Goal: Task Accomplishment & Management: Use online tool/utility

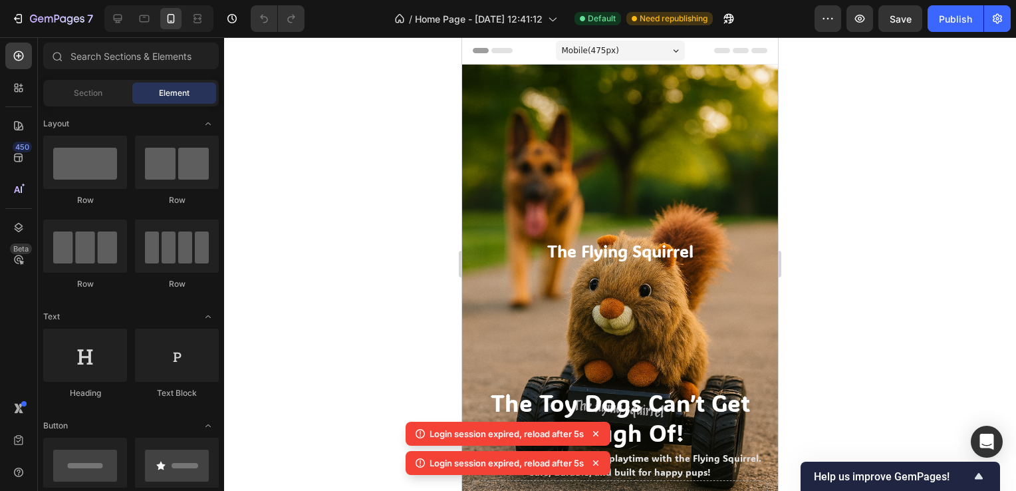
click at [333, 191] on div at bounding box center [620, 264] width 792 height 454
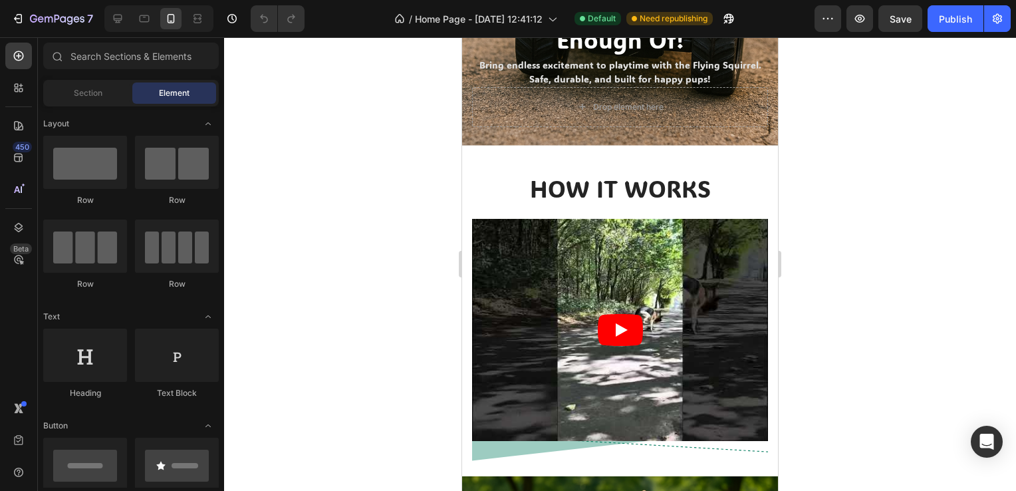
scroll to position [534, 0]
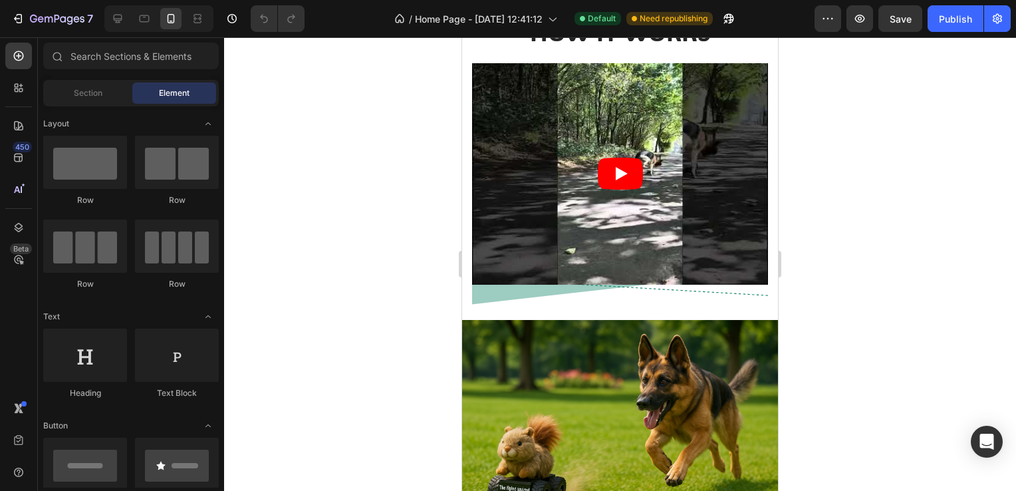
drag, startPoint x: 774, startPoint y: 124, endPoint x: 1258, endPoint y: 263, distance: 503.2
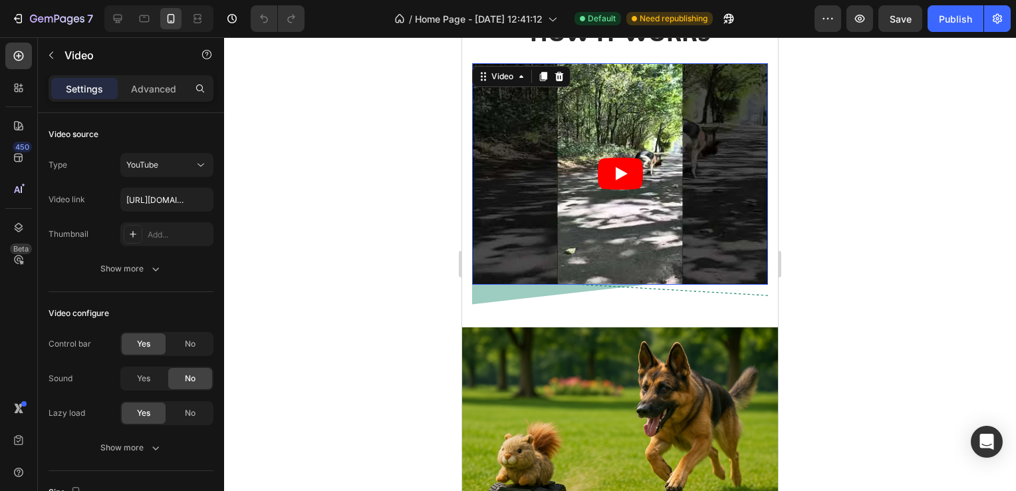
click at [603, 161] on icon "Play" at bounding box center [620, 174] width 45 height 32
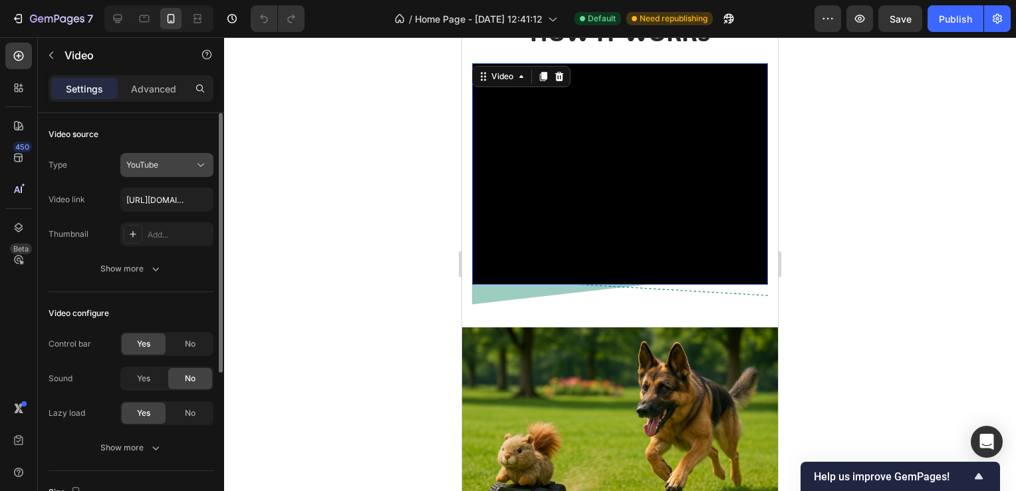
click at [180, 168] on div "YouTube" at bounding box center [160, 165] width 68 height 12
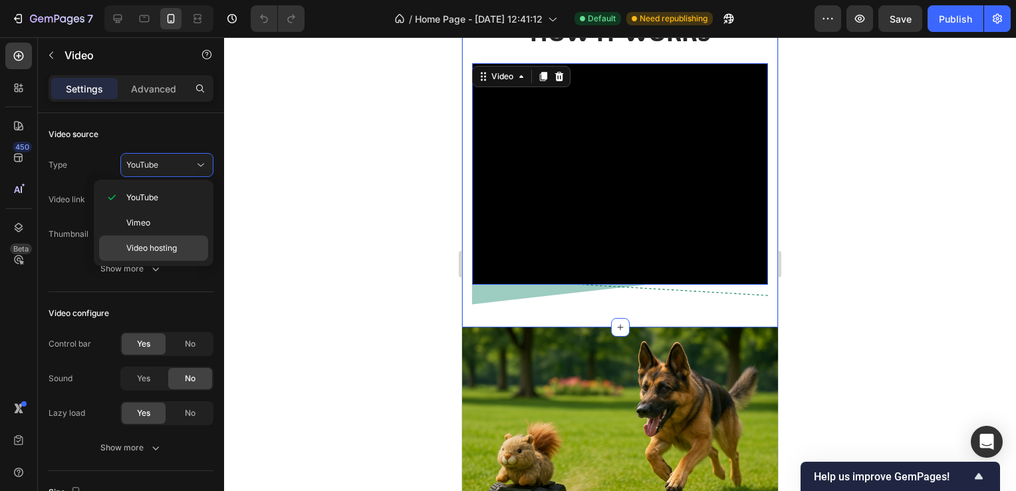
click at [166, 243] on span "Video hosting" at bounding box center [151, 248] width 51 height 12
type input "[URL][DOMAIN_NAME]"
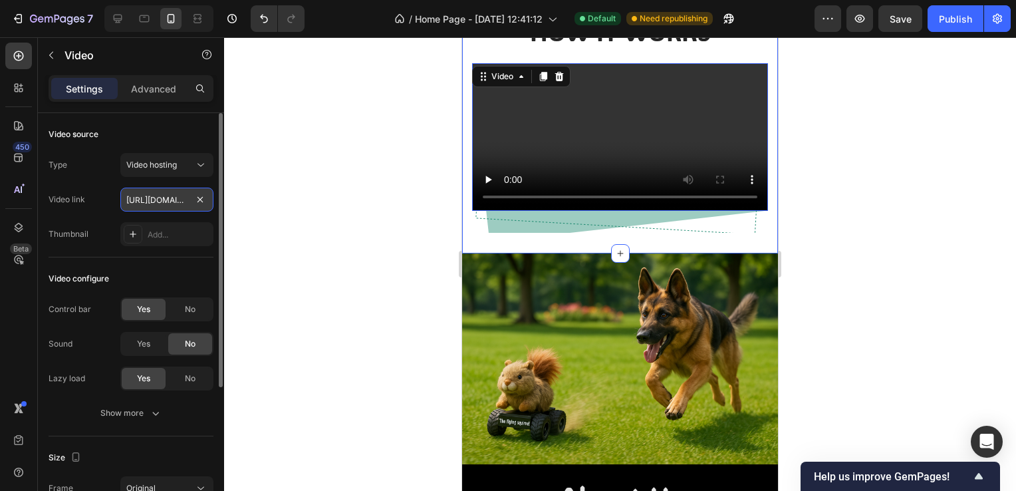
click at [177, 198] on input "[URL][DOMAIN_NAME]" at bounding box center [166, 200] width 93 height 24
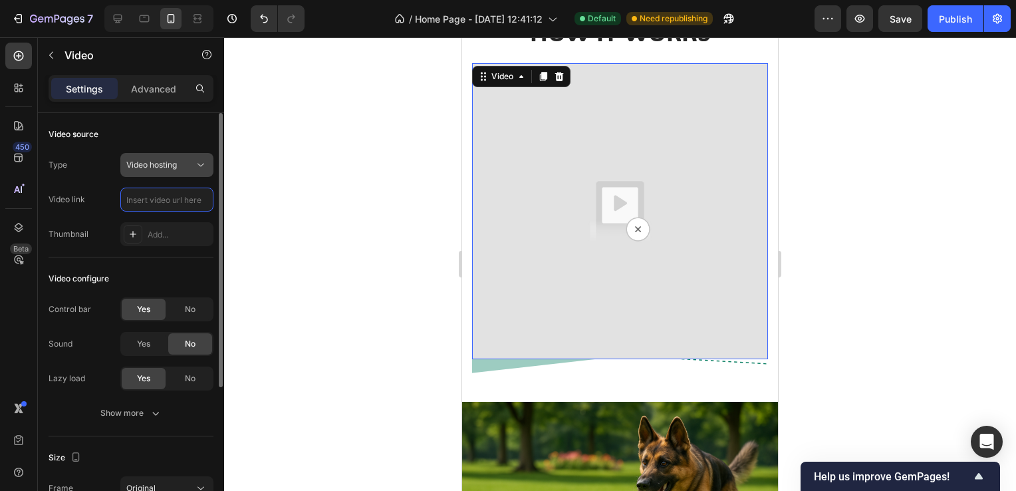
paste input "file:///C:/Users/louis/OneDrive/Documents/Product%20In%20Action.mp4"
type input "file:///C:/Users/louis/OneDrive/Documents/Product%20In%20Action.mp4"
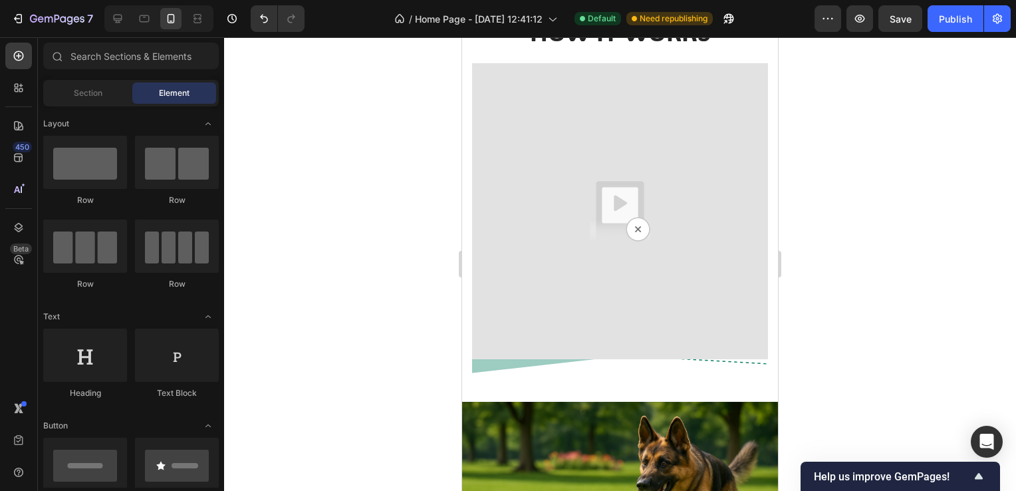
scroll to position [496, 0]
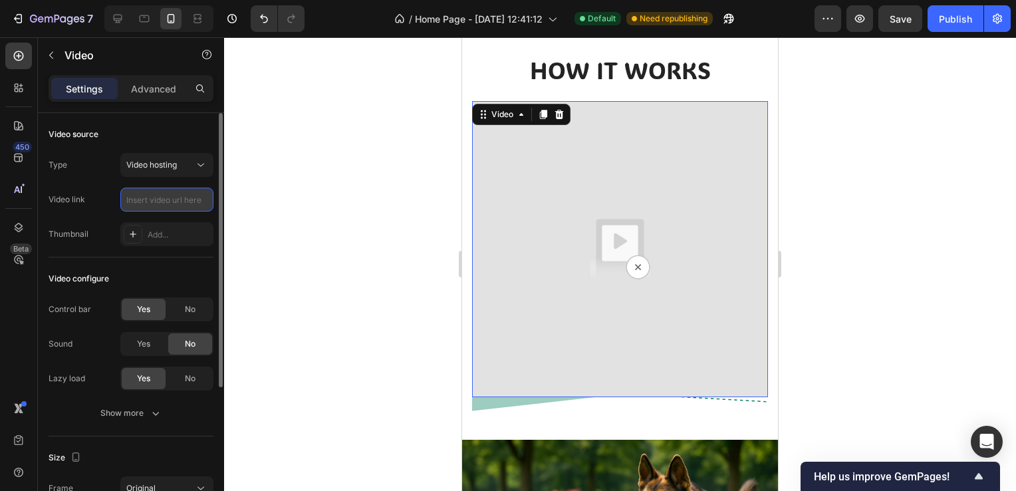
click at [192, 193] on input "text" at bounding box center [166, 200] width 93 height 24
paste input "file:///C:/Users/louis/OneDrive/Documents/Product%20In%20Action.mp4"
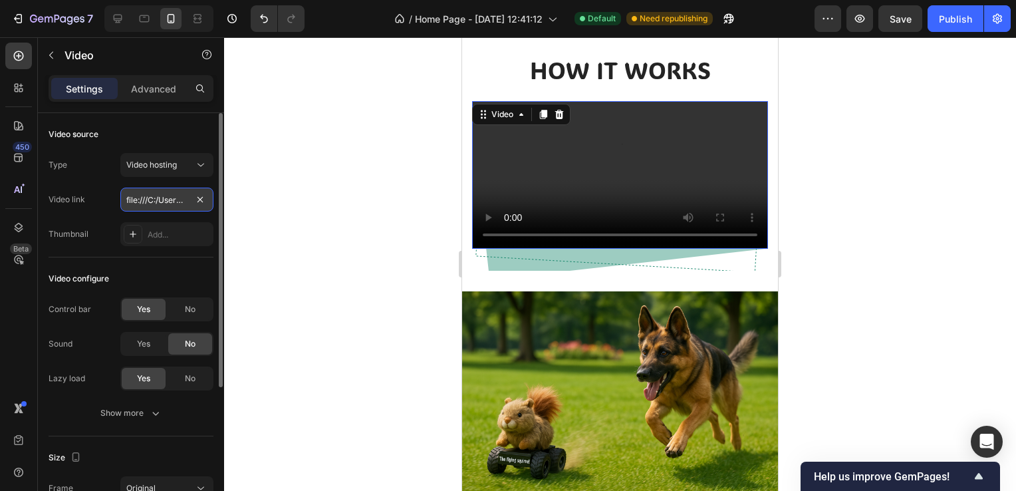
scroll to position [0, 218]
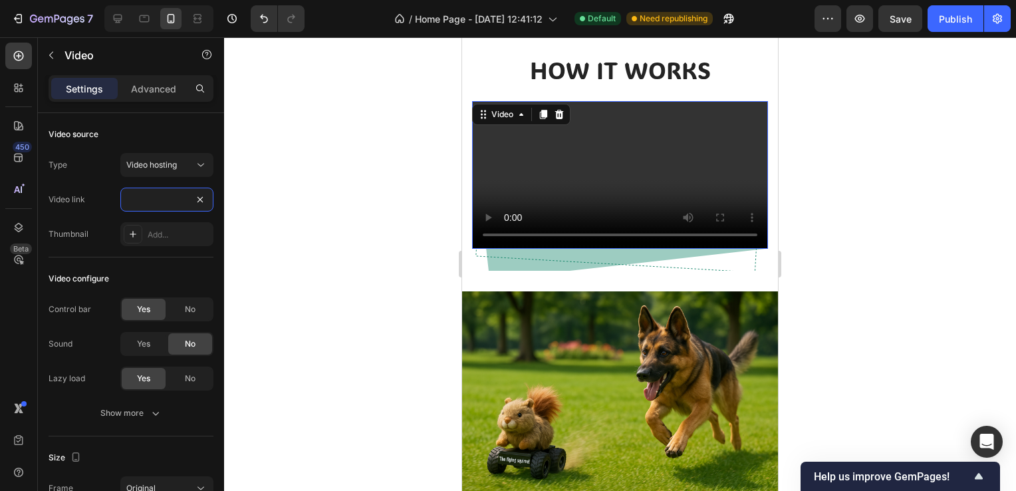
type input "file:///C:/Users/louis/OneDrive/Documents/Product%20In%20Action.mp4"
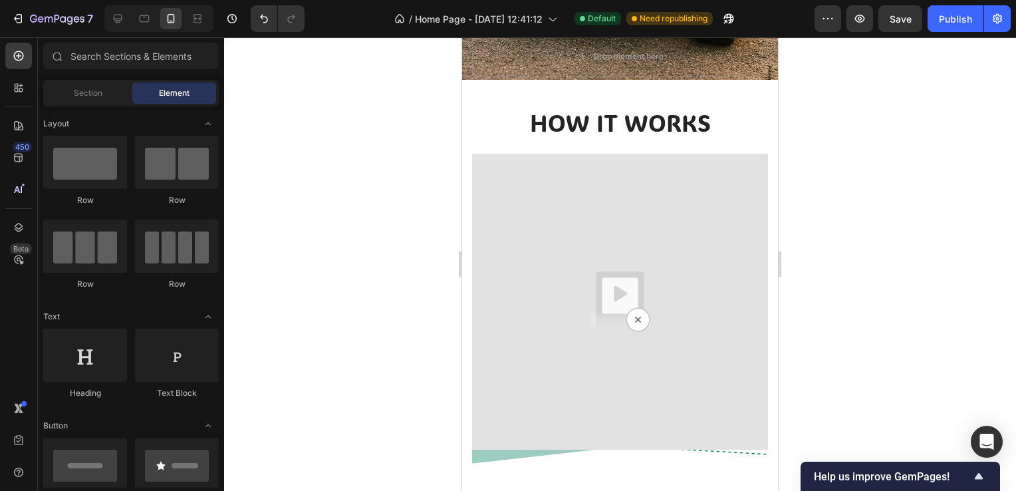
scroll to position [420, 0]
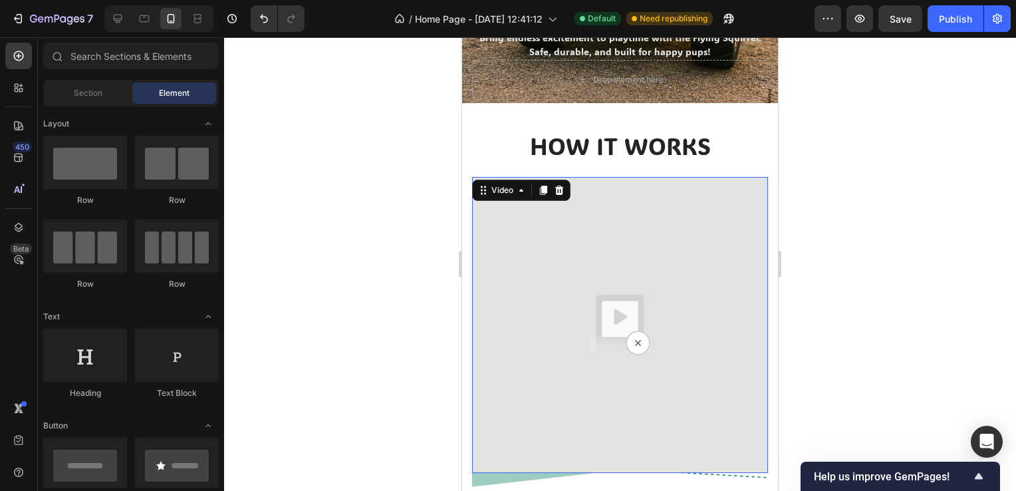
click at [652, 212] on img at bounding box center [620, 325] width 296 height 296
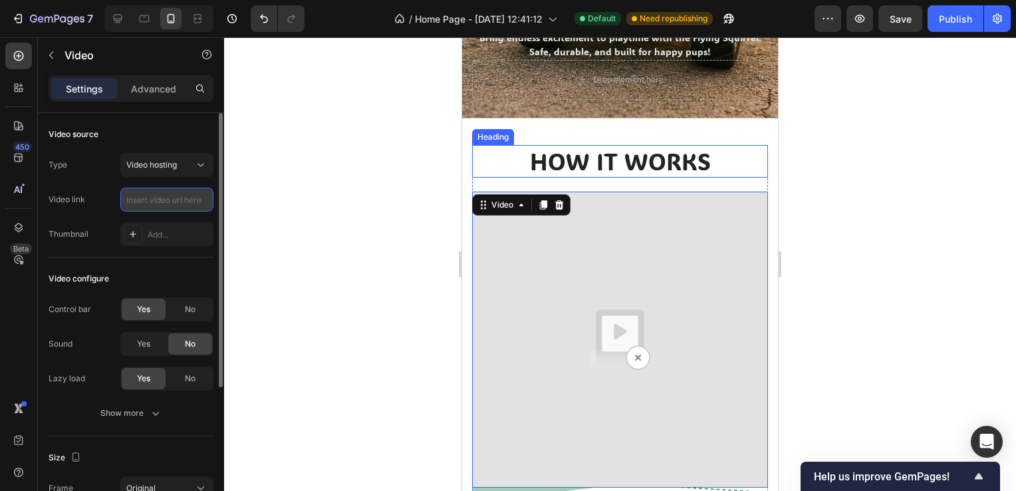
click at [154, 206] on input "text" at bounding box center [166, 200] width 93 height 24
paste input "file:///C:/Users/louis/OneDrive/Documents/Product%20In%20Action.mp4"
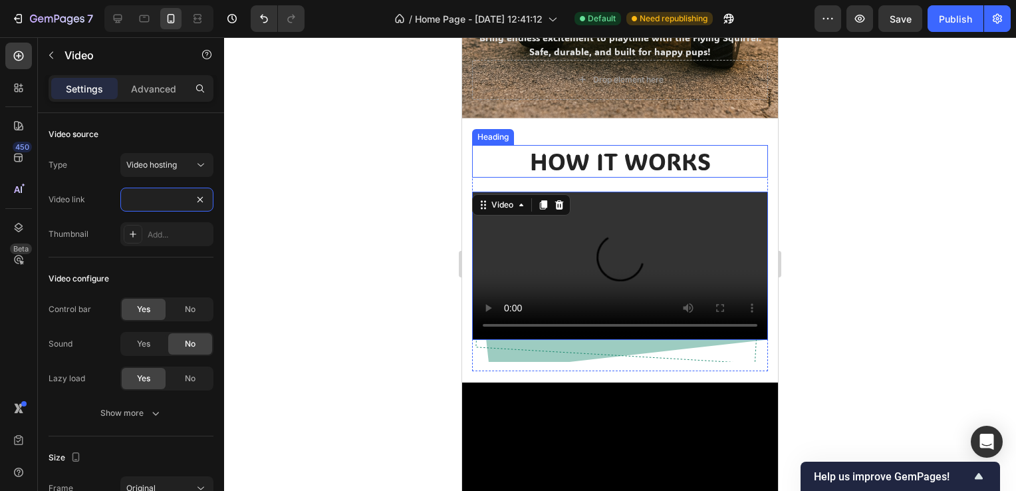
type input "file:///C:/Users/louis/OneDrive/Documents/Product%20In%20Action.mp4"
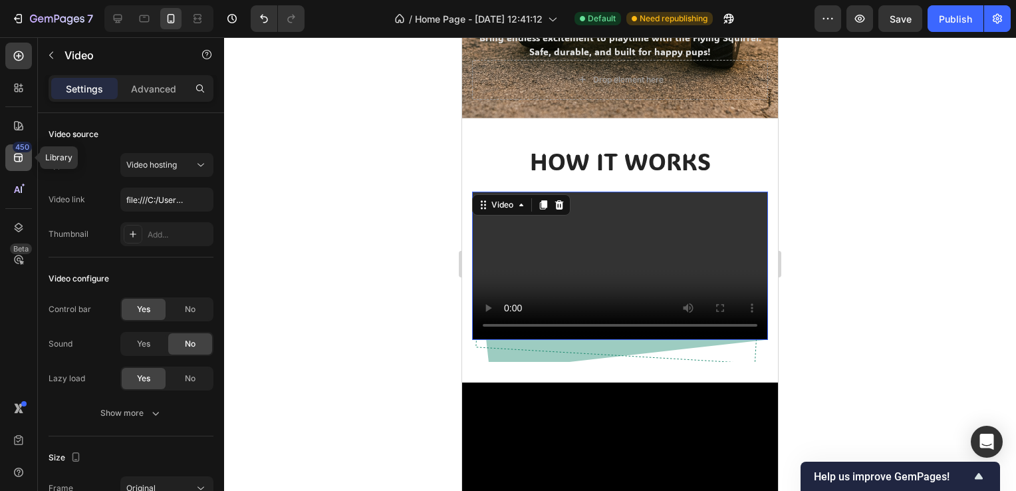
click at [16, 164] on div "450" at bounding box center [18, 157] width 27 height 27
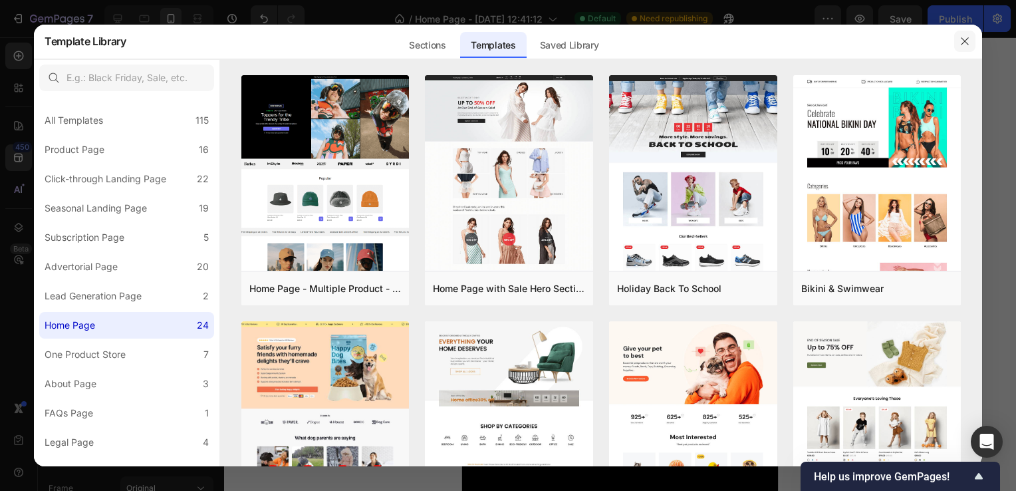
click at [958, 39] on button "button" at bounding box center [965, 41] width 21 height 21
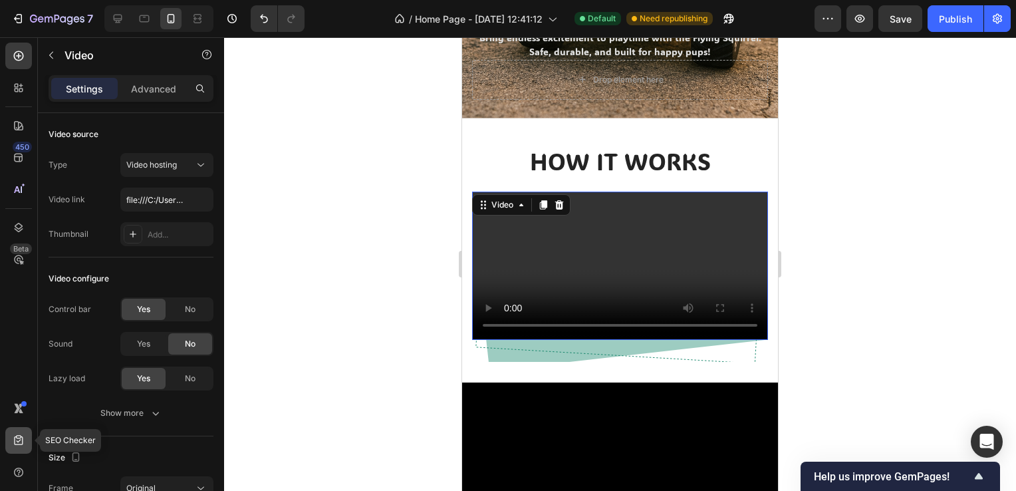
click at [19, 431] on div at bounding box center [18, 440] width 27 height 27
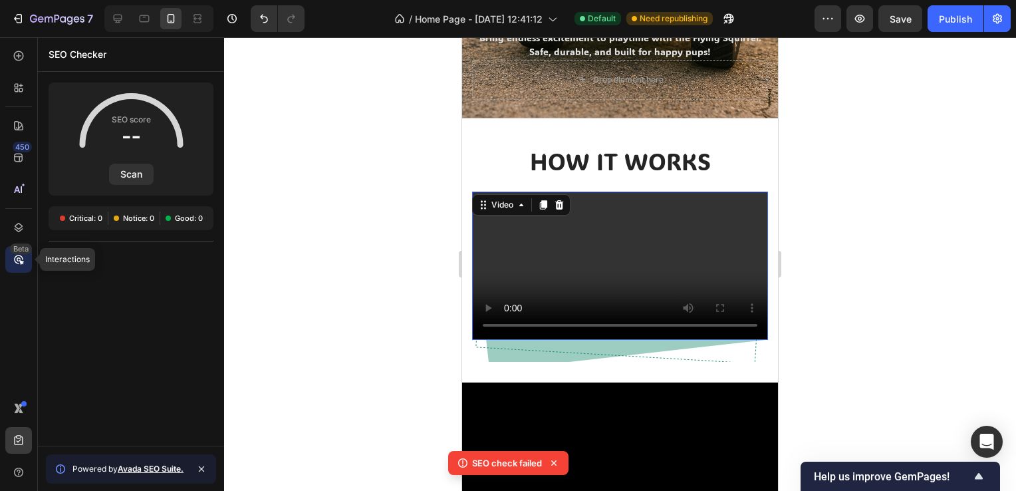
click at [29, 257] on div "Beta" at bounding box center [18, 259] width 27 height 27
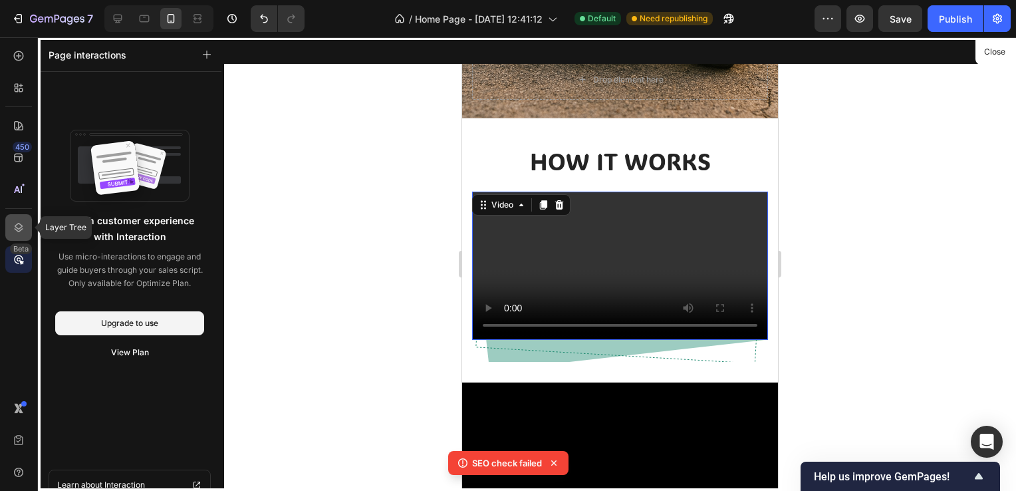
click at [22, 230] on icon at bounding box center [18, 227] width 13 height 13
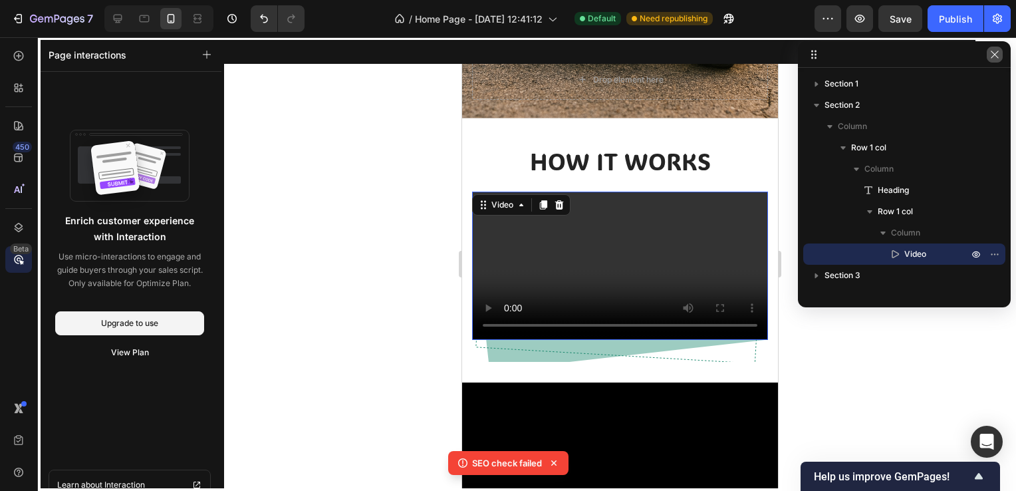
click at [991, 53] on icon "button" at bounding box center [995, 54] width 11 height 11
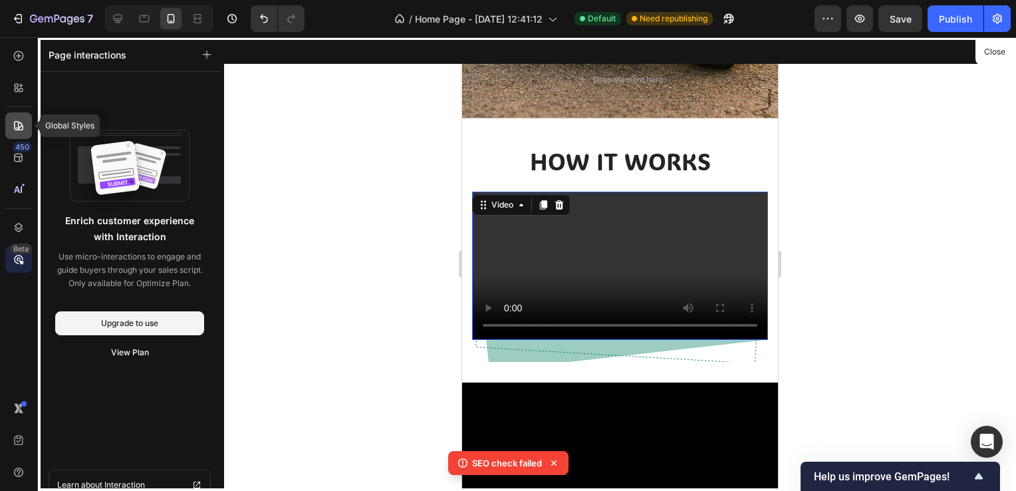
click at [19, 118] on div at bounding box center [18, 125] width 27 height 27
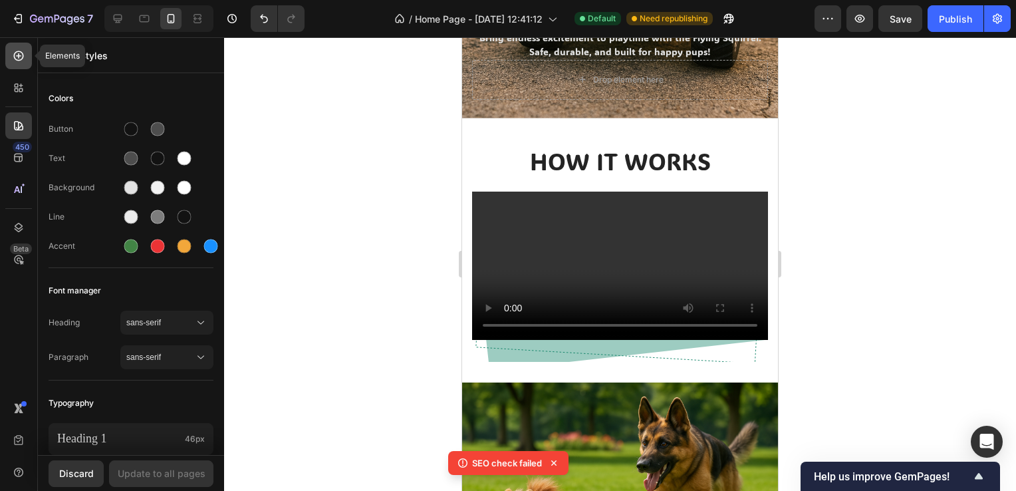
click at [17, 57] on icon at bounding box center [18, 55] width 13 height 13
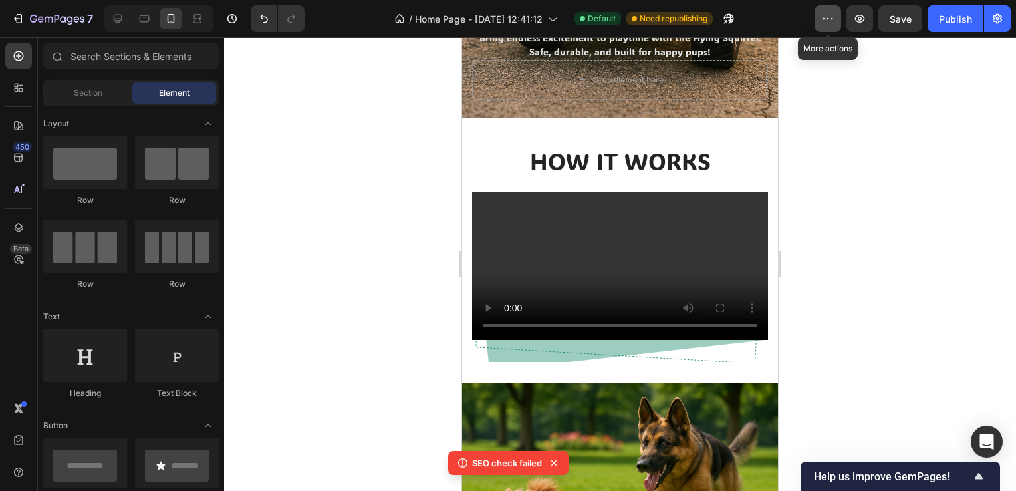
click at [826, 23] on icon "button" at bounding box center [828, 18] width 13 height 13
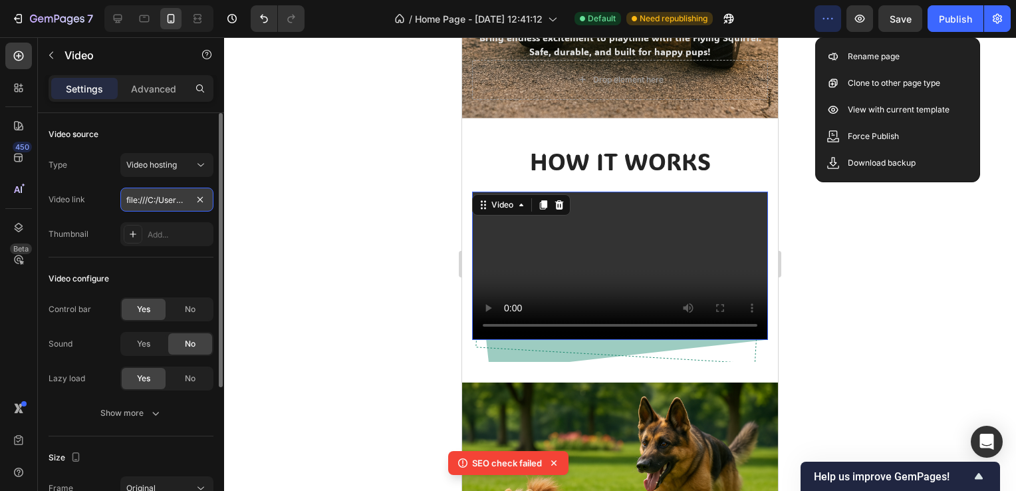
click at [186, 202] on input "file:///C:/Users/louis/OneDrive/Documents/Product%20In%20Action.mp4" at bounding box center [166, 200] width 93 height 24
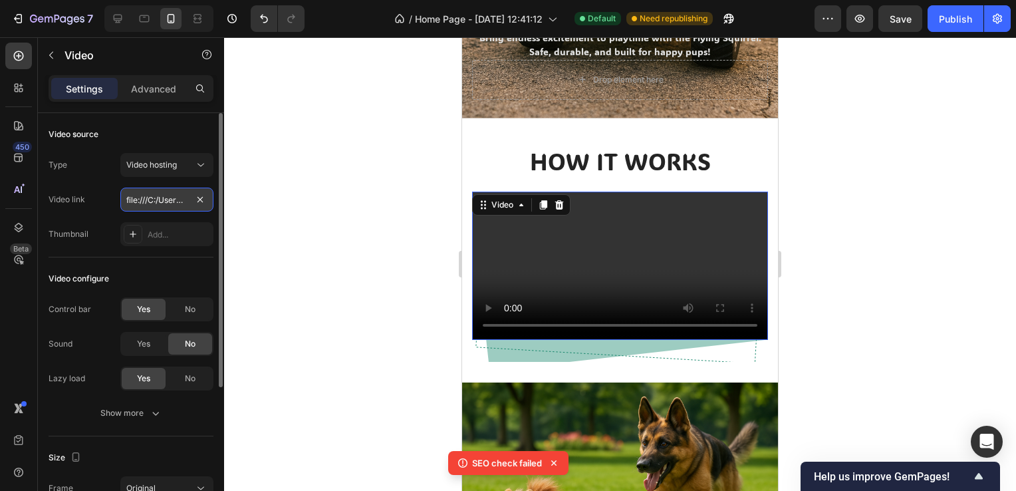
paste input "[URL][DOMAIN_NAME]"
type input "[URL][DOMAIN_NAME]"
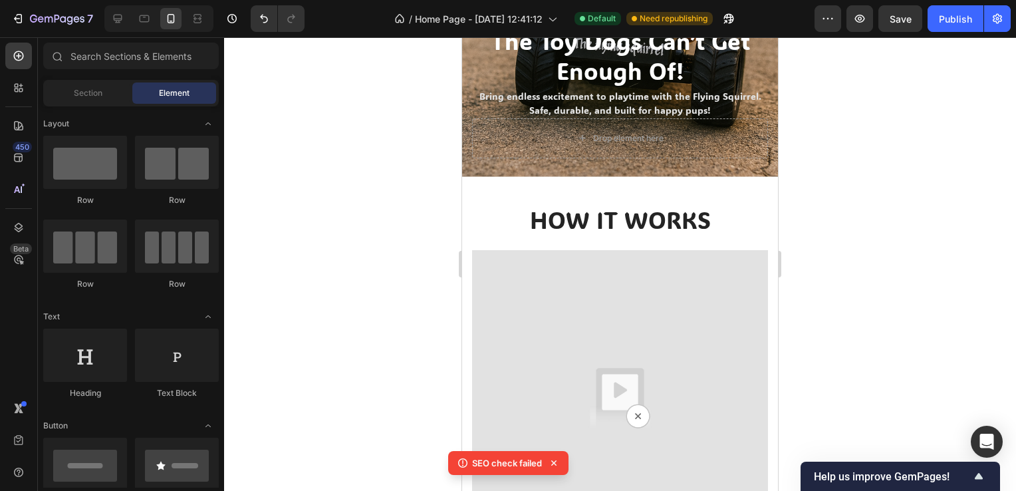
scroll to position [359, 0]
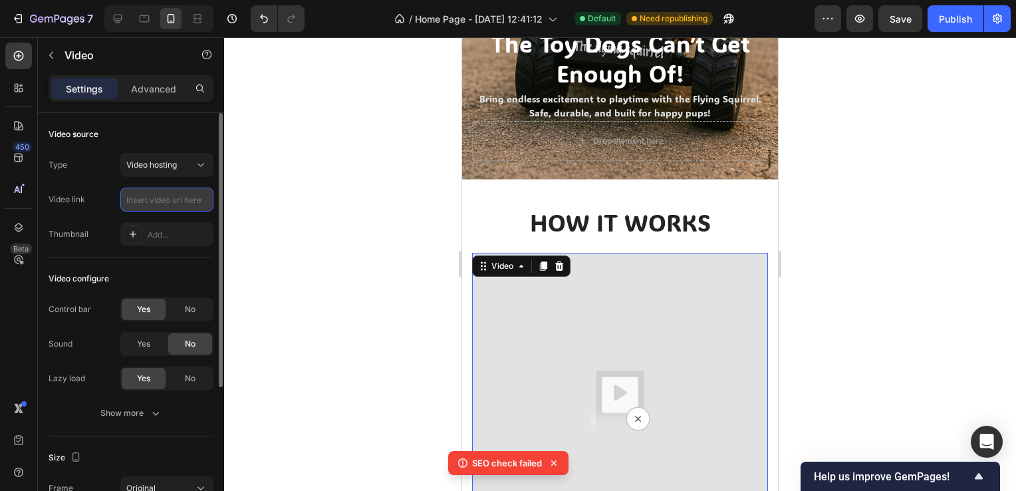
click at [160, 204] on input "text" at bounding box center [166, 200] width 93 height 24
paste input "[URL][DOMAIN_NAME]"
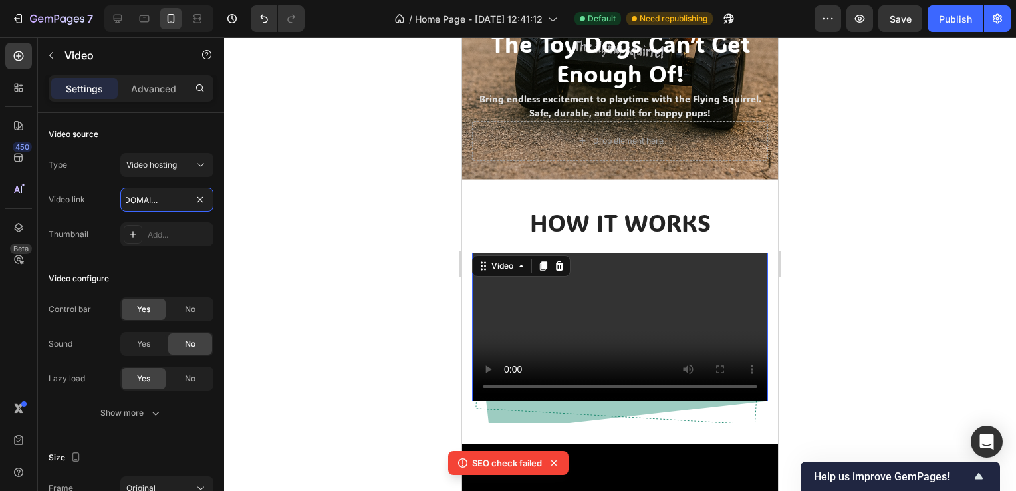
type input "[URL][DOMAIN_NAME]"
click at [274, 215] on div at bounding box center [620, 264] width 792 height 454
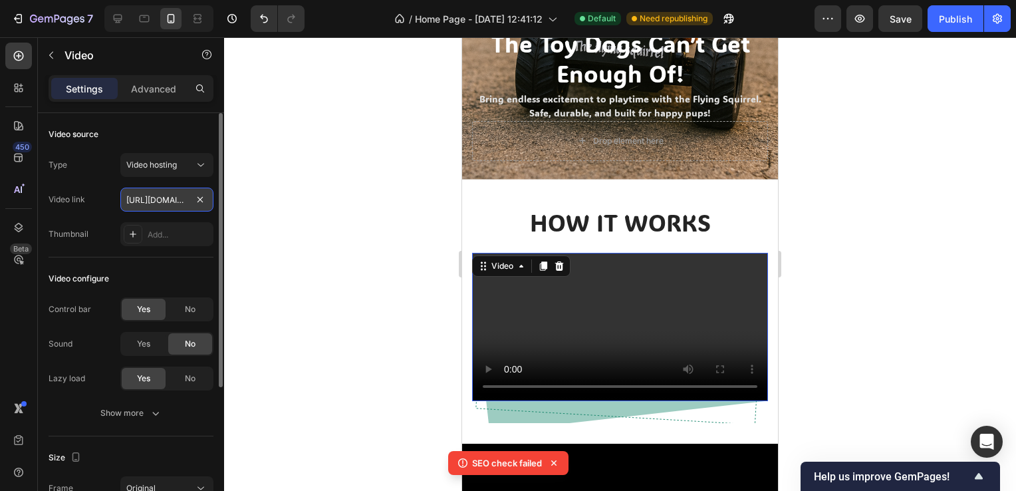
click at [175, 198] on input "[URL][DOMAIN_NAME]" at bounding box center [166, 200] width 93 height 24
paste input "[DOMAIN_NAME][URL]"
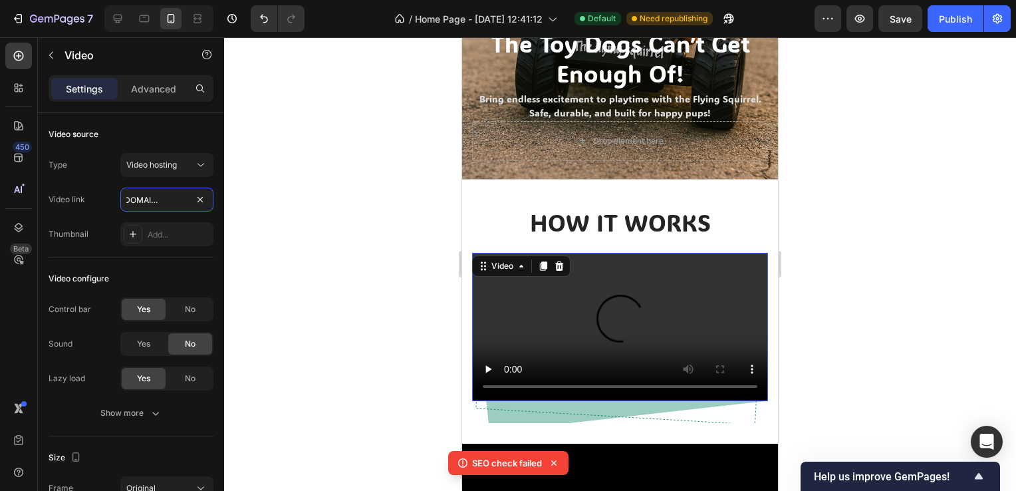
type input "[URL][DOMAIN_NAME]"
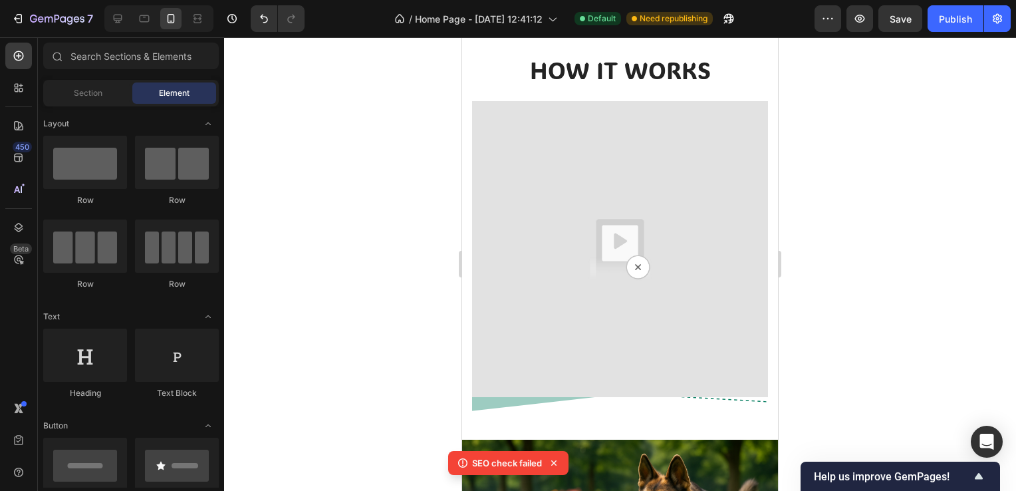
scroll to position [499, 0]
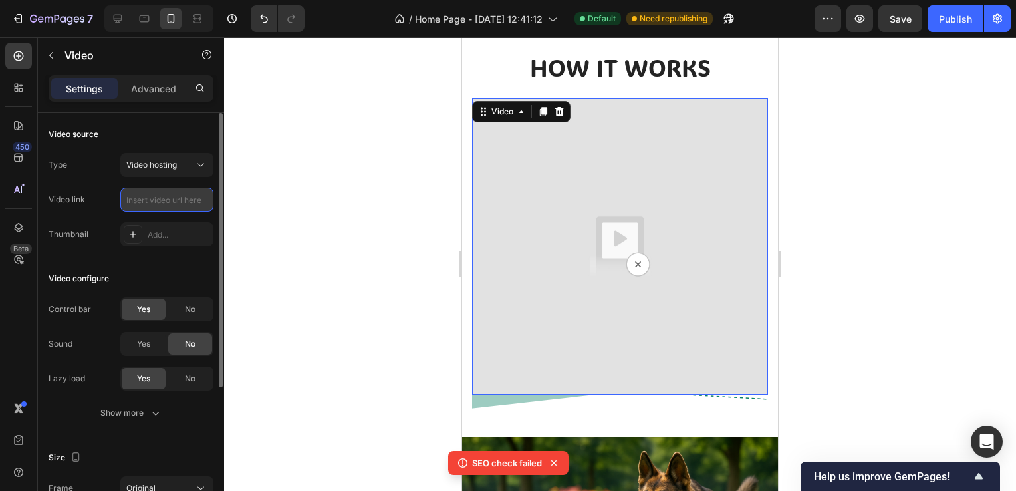
click at [162, 206] on input "text" at bounding box center [166, 200] width 93 height 24
paste input "[URL][DOMAIN_NAME]"
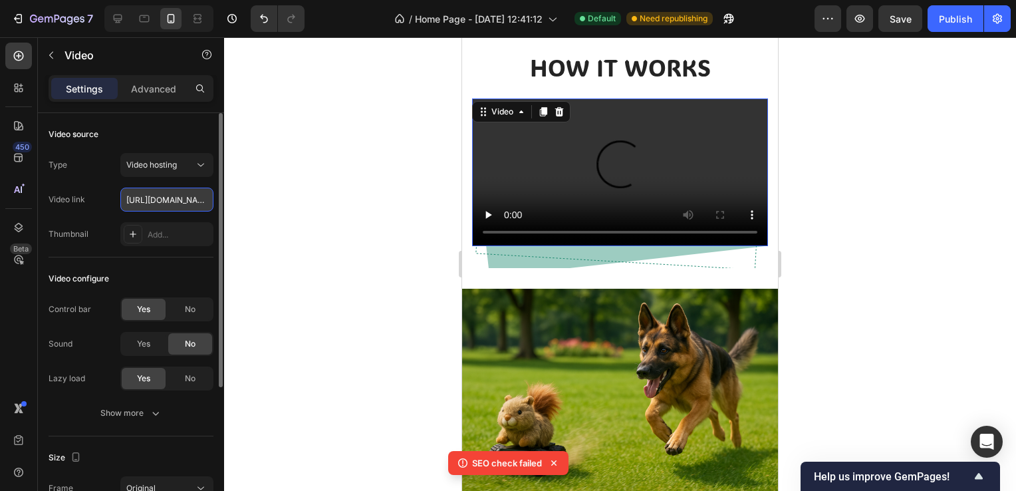
scroll to position [0, 245]
type input "[URL][DOMAIN_NAME]"
click at [176, 313] on div "No" at bounding box center [190, 309] width 44 height 21
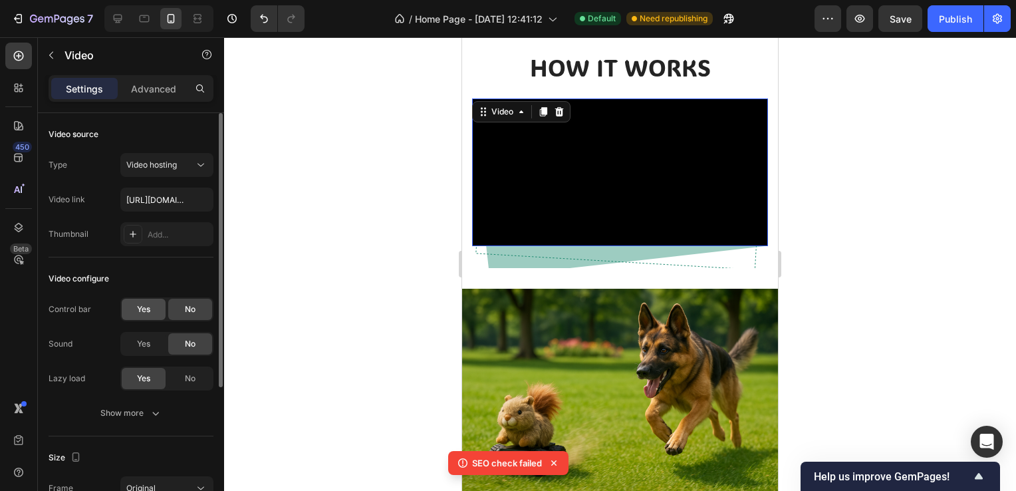
click at [147, 313] on span "Yes" at bounding box center [143, 309] width 13 height 12
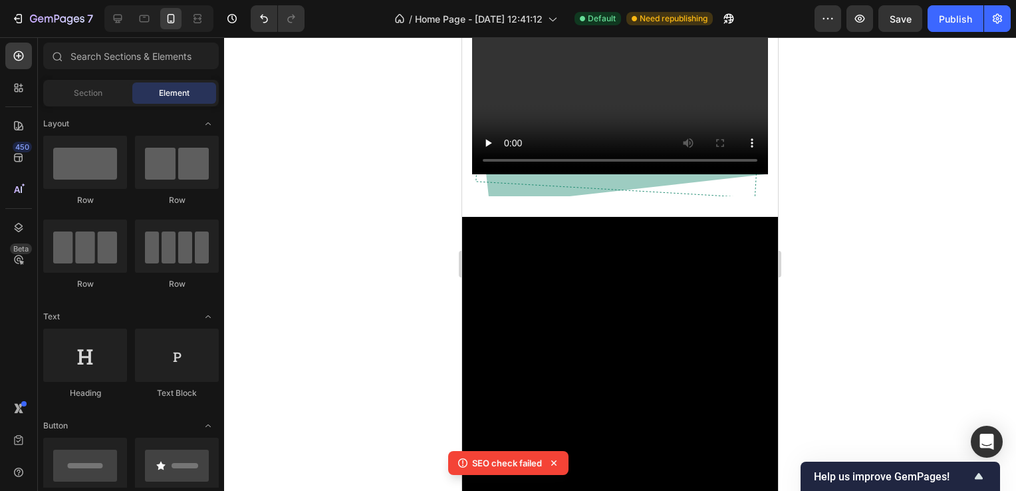
scroll to position [625, 0]
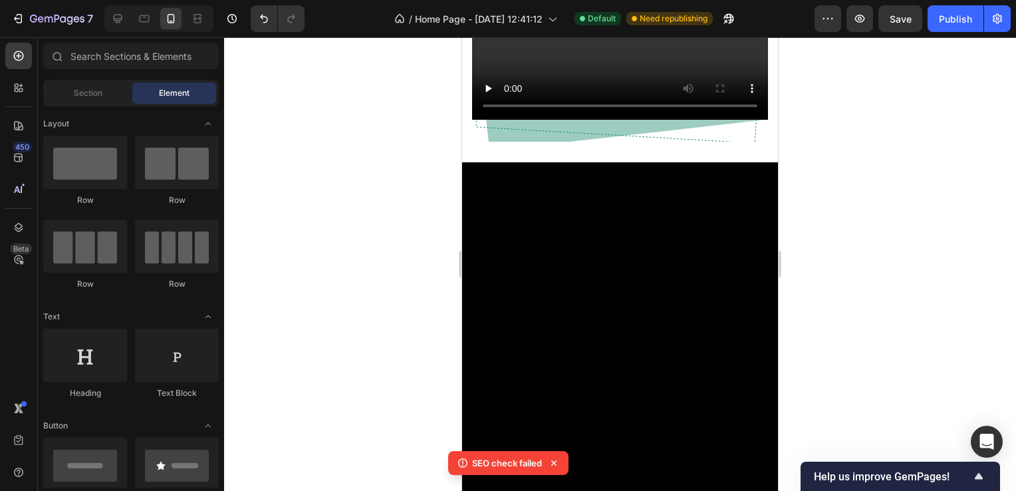
click at [488, 446] on div "SEO check failed" at bounding box center [509, 466] width 126 height 40
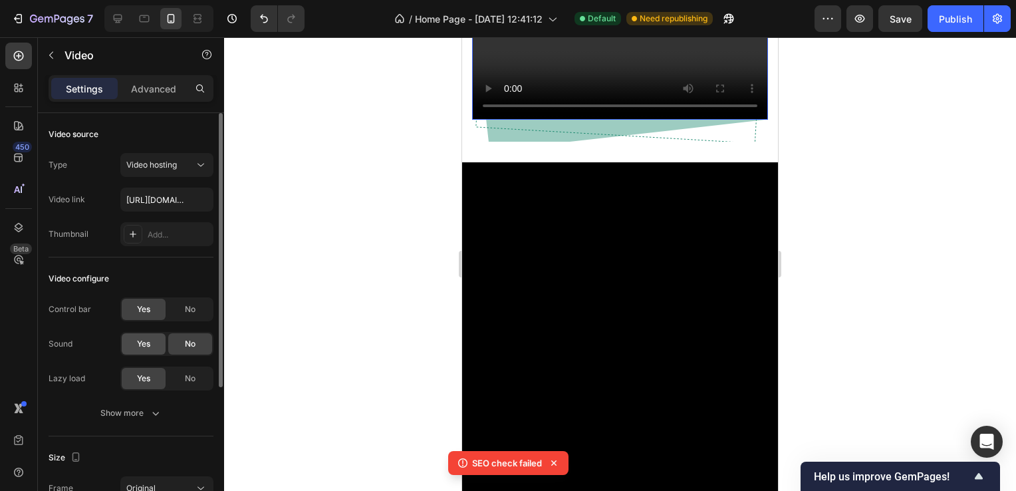
click at [128, 339] on div "Yes" at bounding box center [144, 343] width 44 height 21
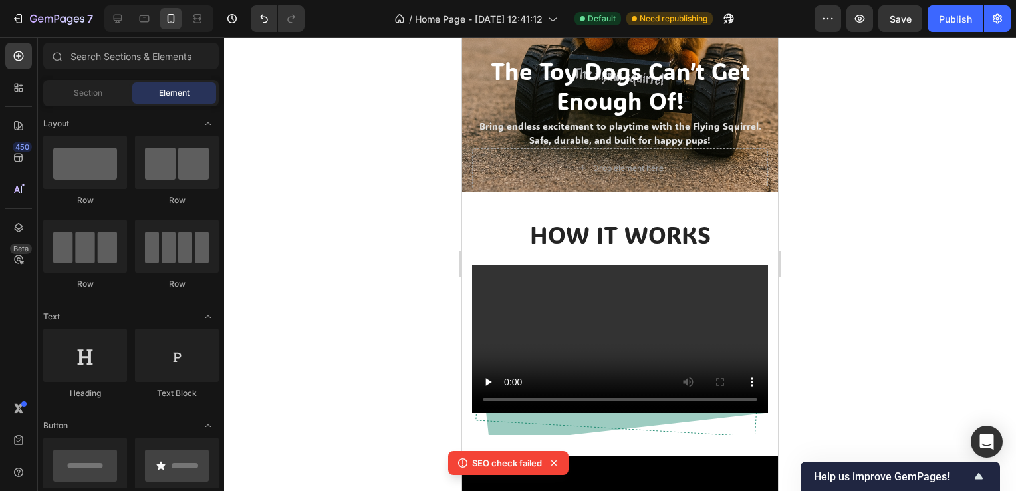
scroll to position [325, 0]
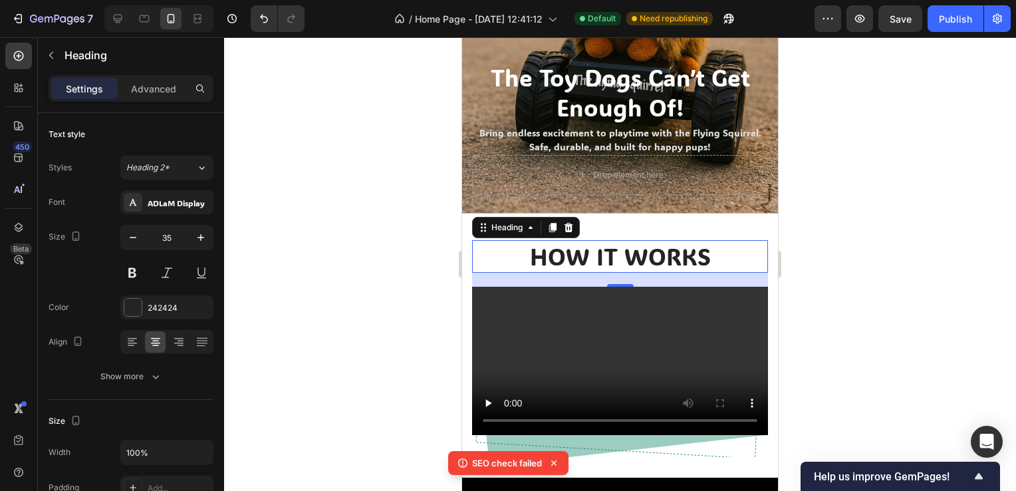
click at [708, 241] on p "HOW IT WORKS" at bounding box center [620, 256] width 293 height 31
click at [893, 214] on div at bounding box center [620, 264] width 792 height 454
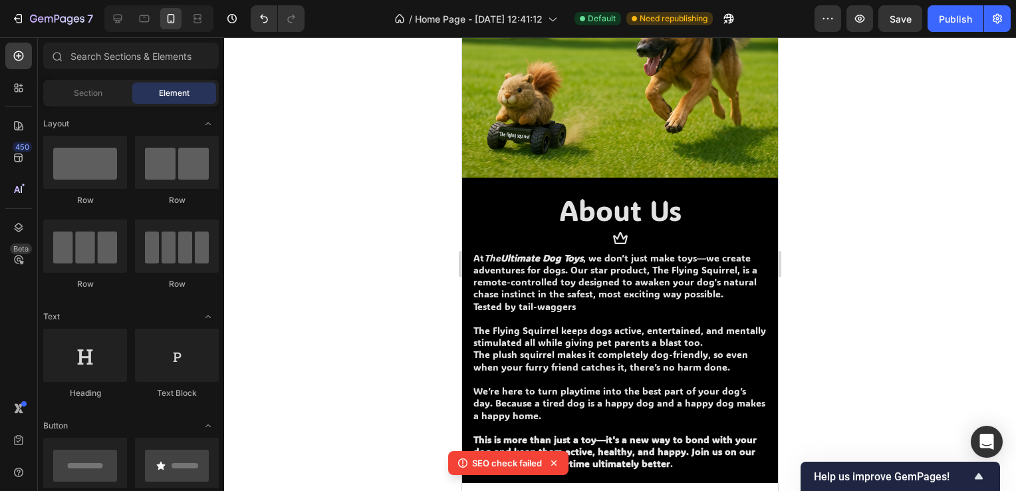
scroll to position [834, 0]
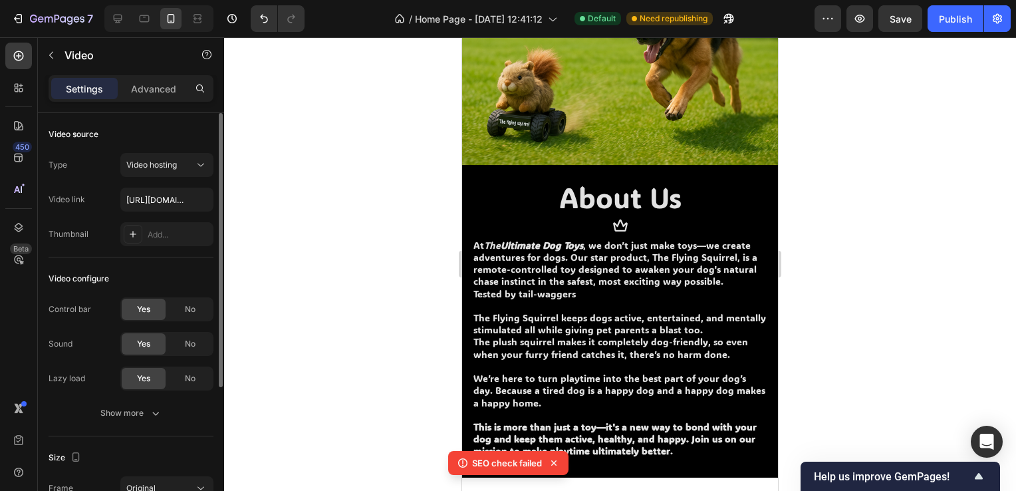
click at [117, 398] on div "Control bar Yes No Sound Yes No Lazy load Yes No Show more" at bounding box center [131, 361] width 165 height 128
click at [118, 403] on button "Show more" at bounding box center [131, 413] width 165 height 24
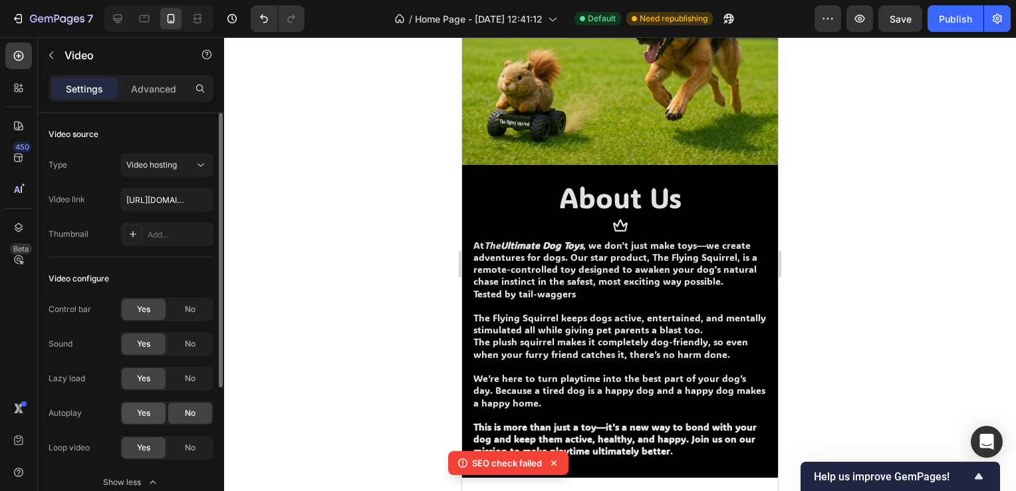
click at [137, 405] on div "Yes" at bounding box center [144, 412] width 44 height 21
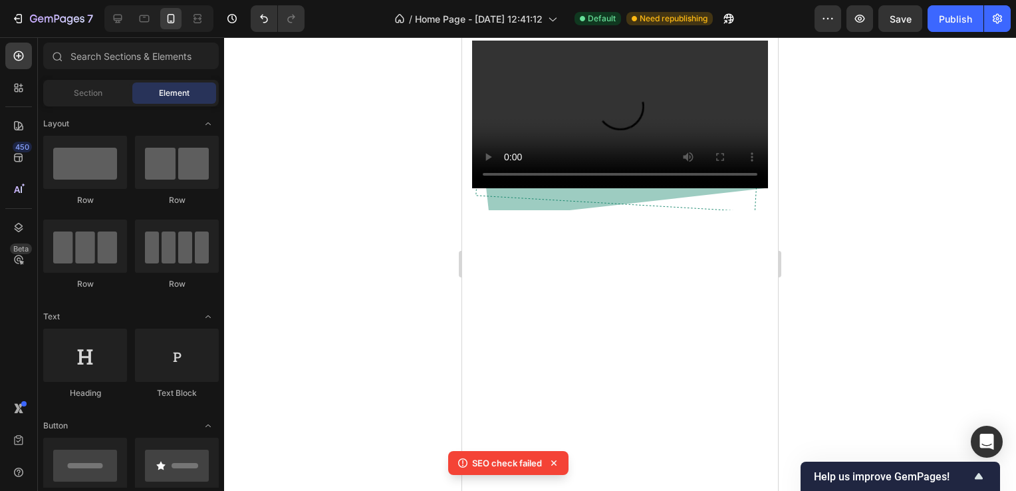
scroll to position [632, 0]
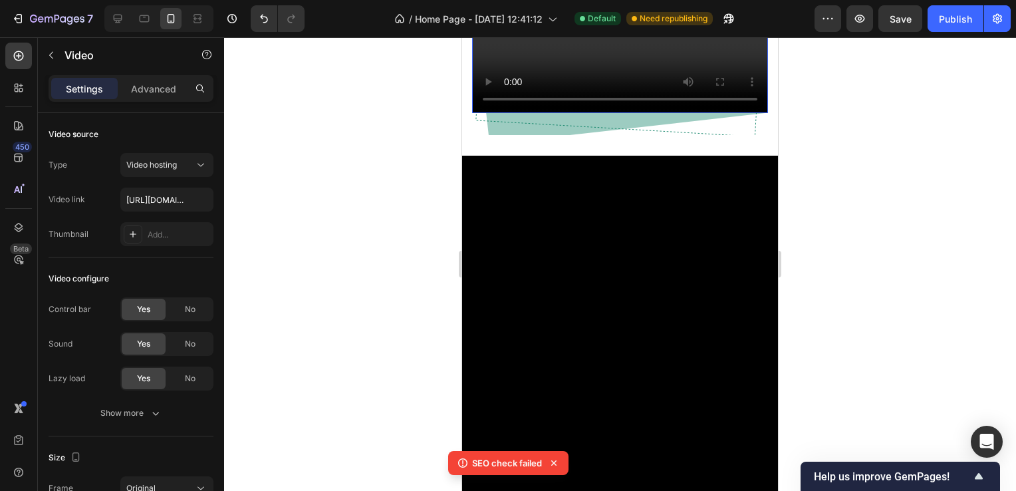
click at [693, 114] on video at bounding box center [620, 39] width 296 height 148
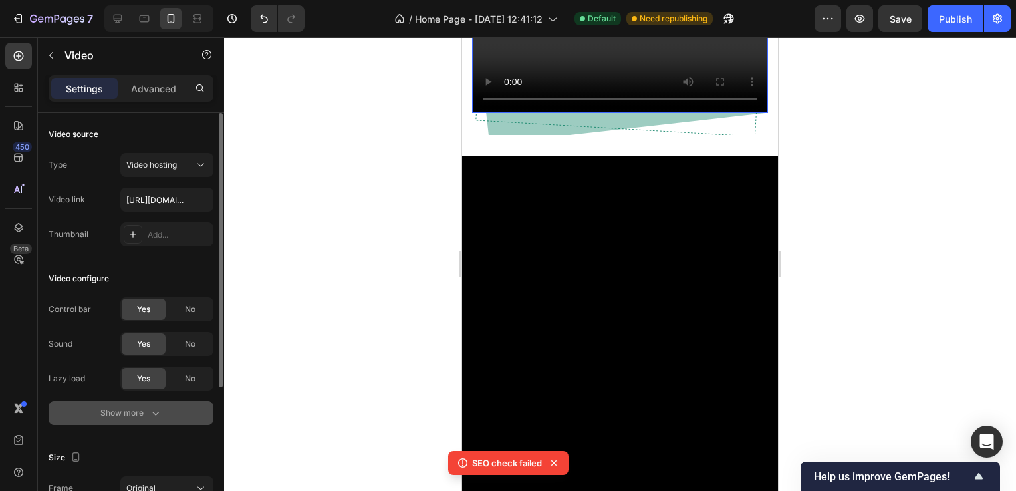
click at [130, 406] on div "Show more" at bounding box center [131, 412] width 62 height 13
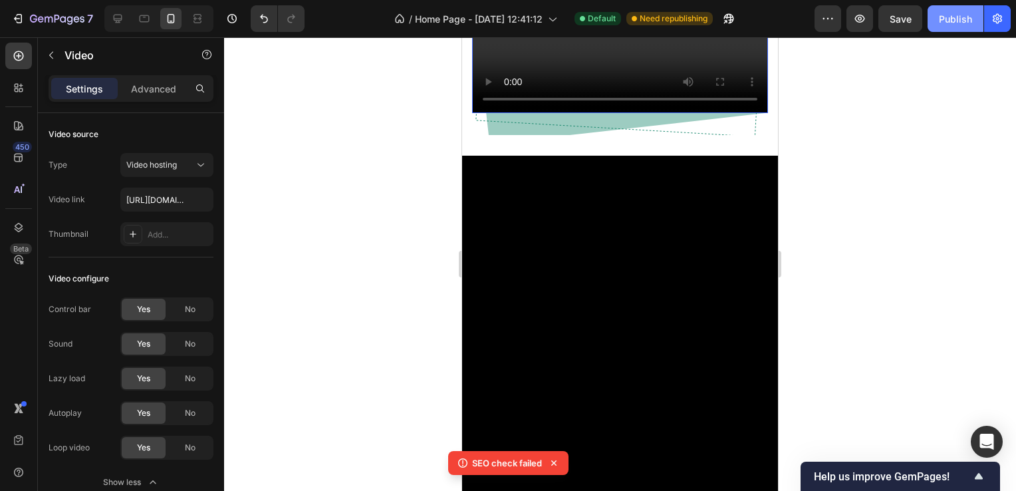
click at [946, 10] on button "Publish" at bounding box center [956, 18] width 56 height 27
click at [140, 98] on div "Advanced" at bounding box center [153, 88] width 67 height 21
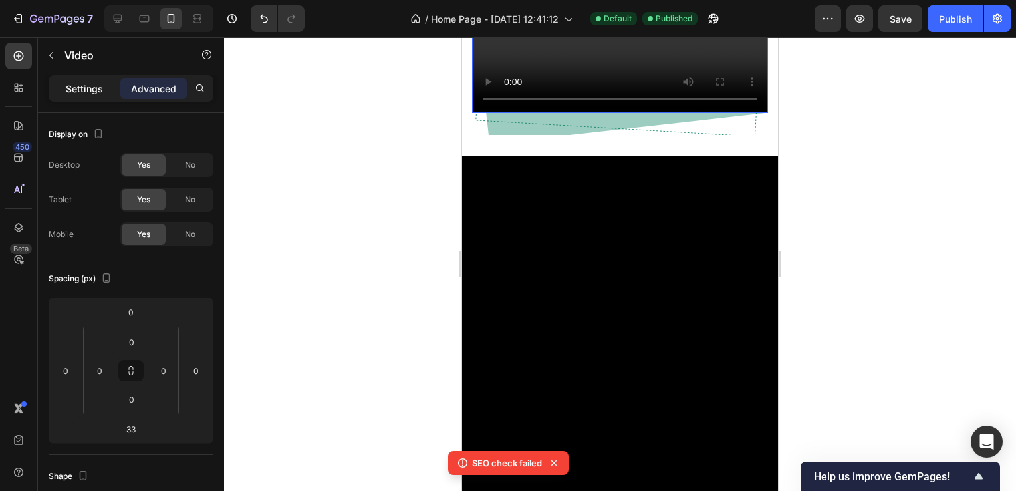
click at [88, 91] on p "Settings" at bounding box center [84, 89] width 37 height 14
